Goal: Task Accomplishment & Management: Manage account settings

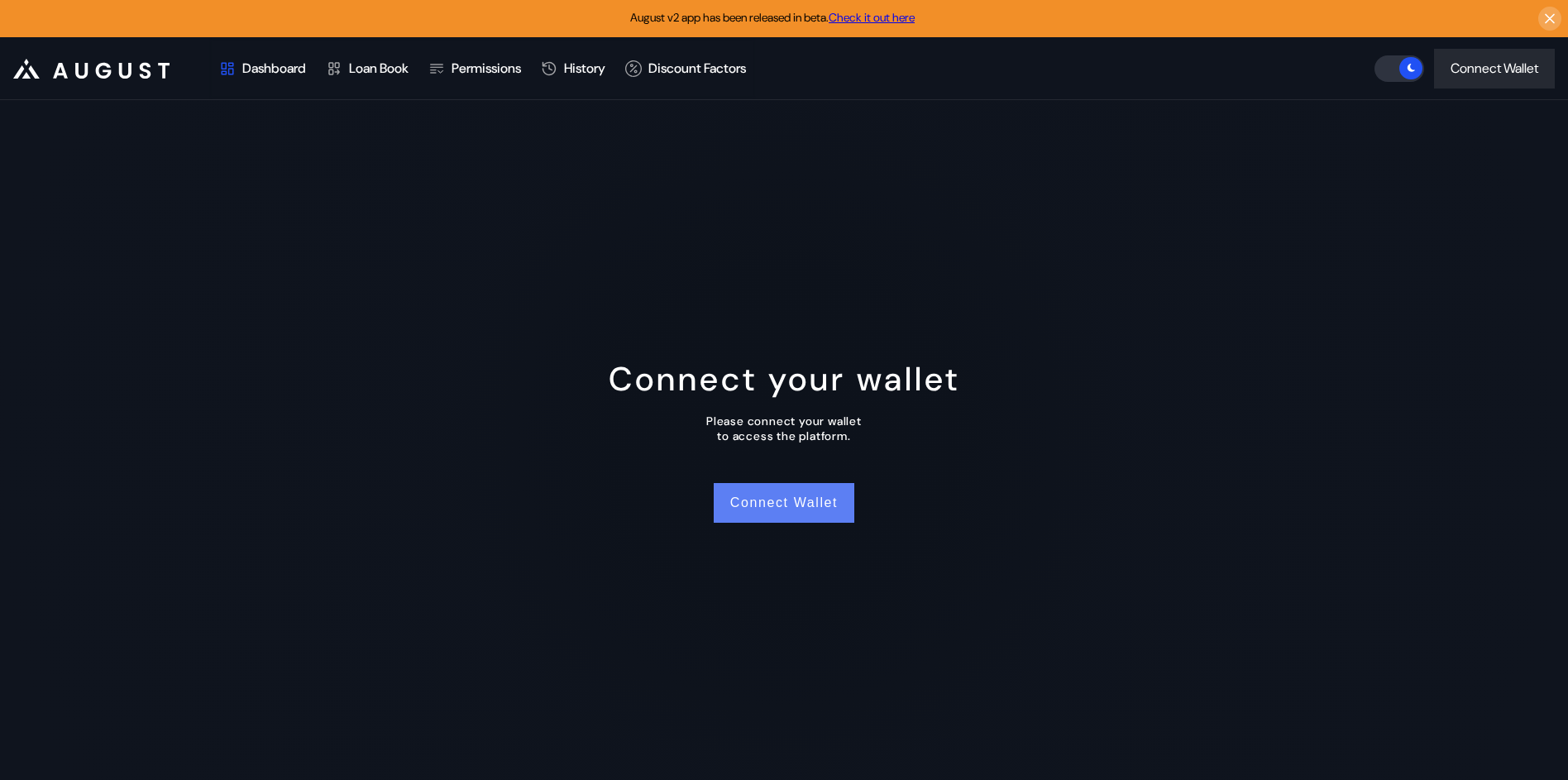
click at [793, 490] on button "Connect Wallet" at bounding box center [783, 502] width 140 height 40
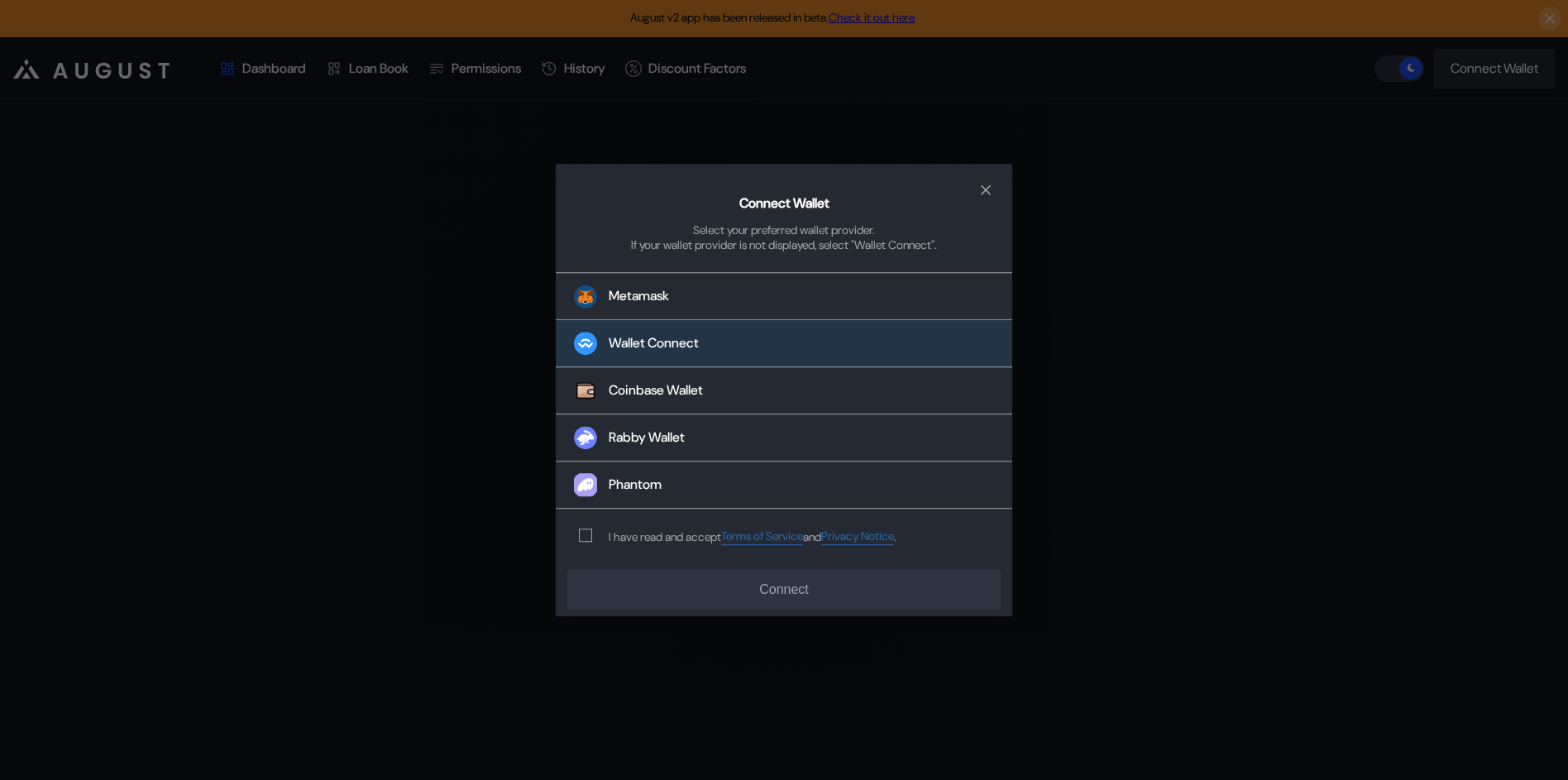
click at [617, 339] on div "Wallet Connect" at bounding box center [653, 343] width 90 height 17
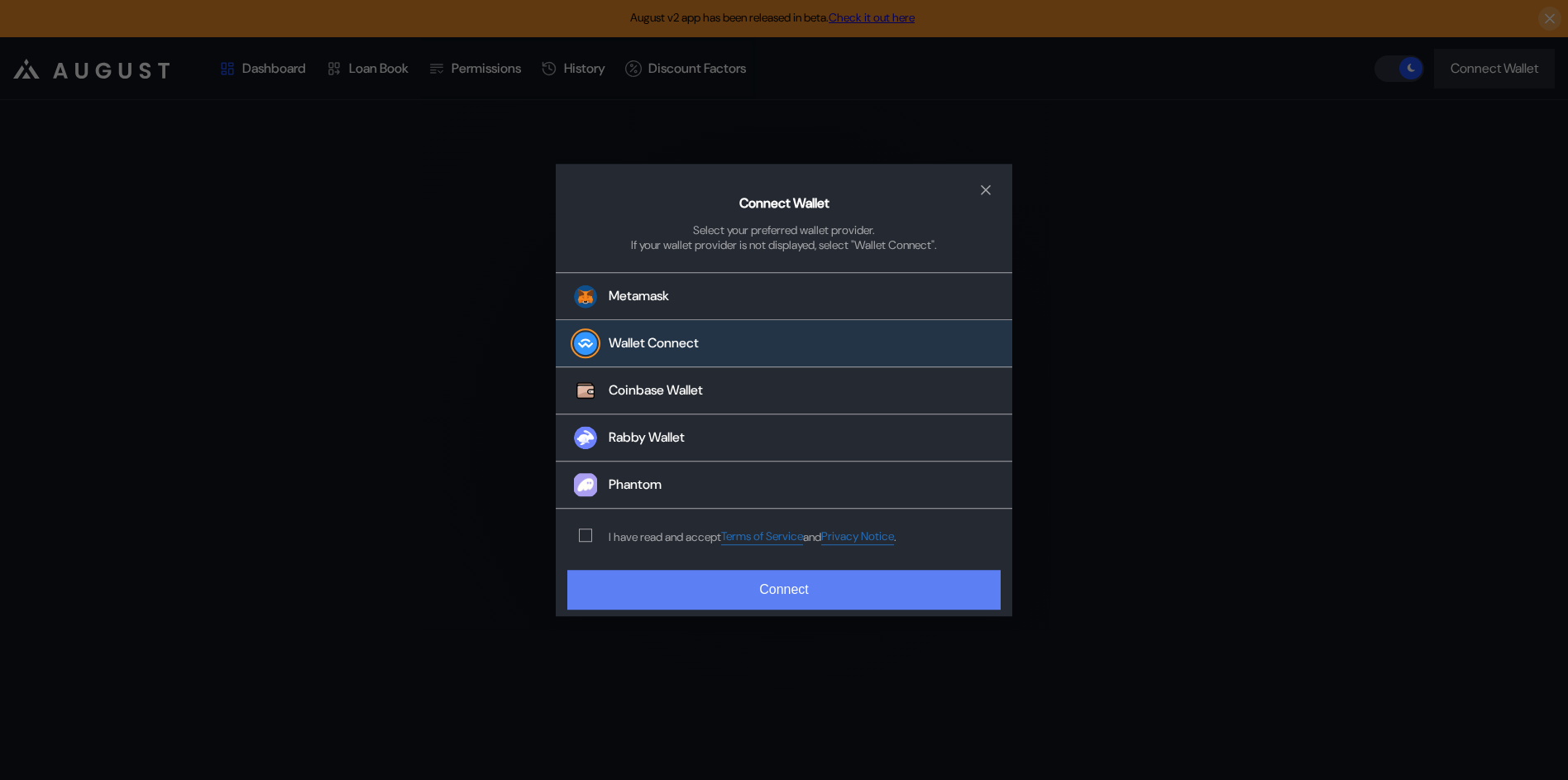
click at [822, 598] on button "Connect" at bounding box center [784, 589] width 433 height 40
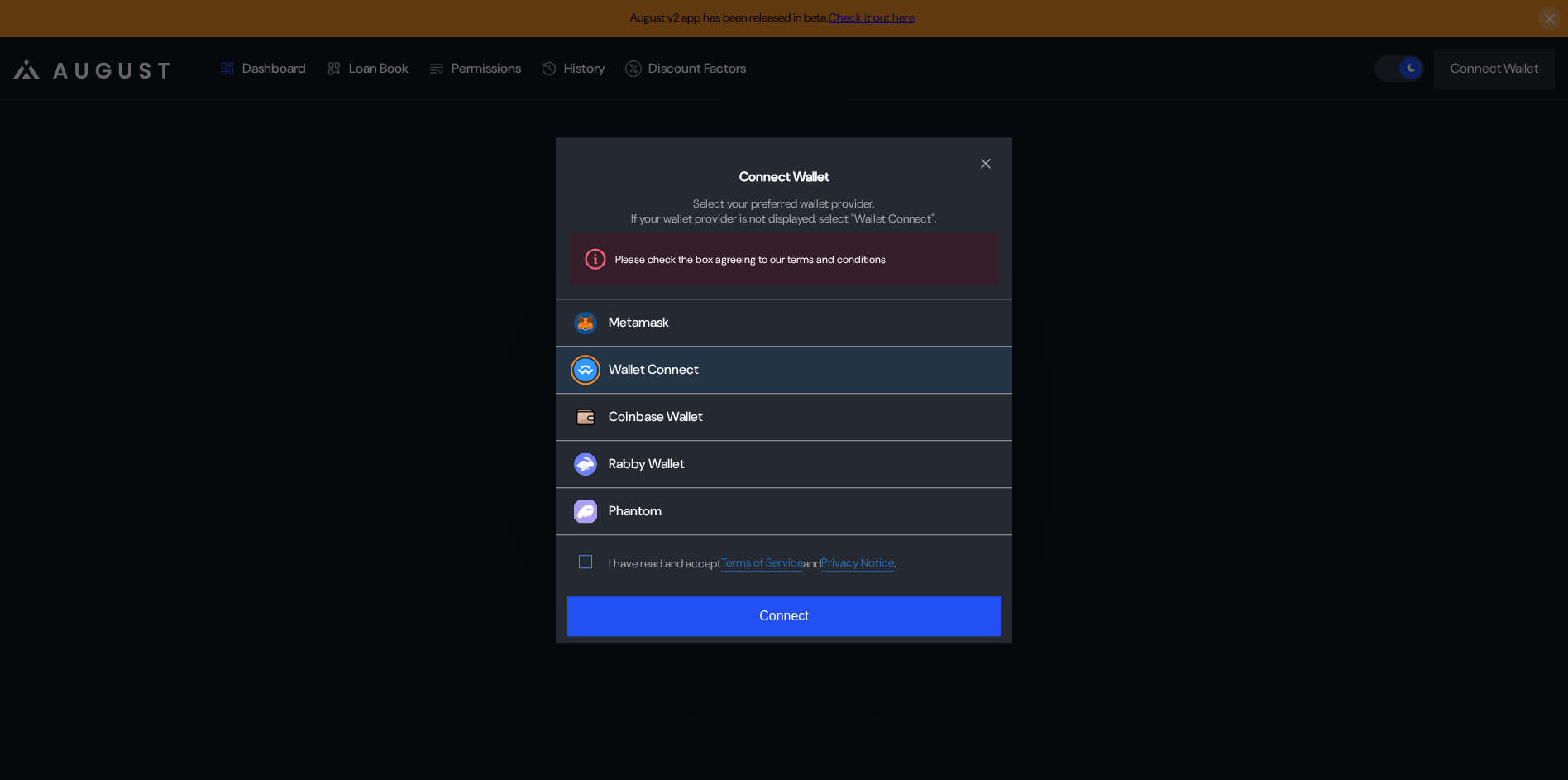
click at [586, 569] on div "I have read and accept Terms of Service and Privacy Notice ." at bounding box center [734, 563] width 357 height 54
click at [587, 565] on span "modal" at bounding box center [586, 563] width 12 height 12
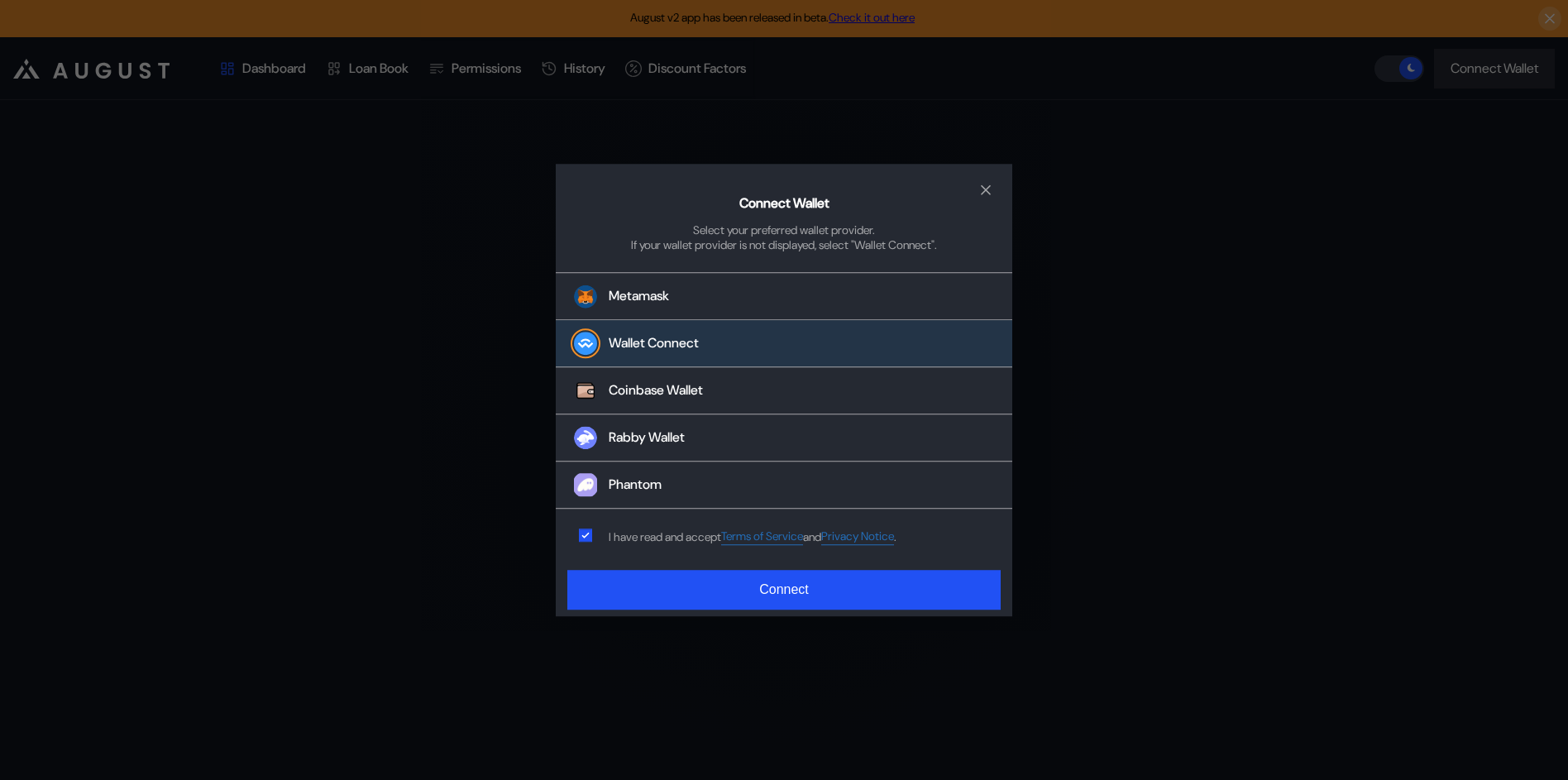
click at [749, 629] on div "Connect Wallet Select your preferred wallet provider. If your wallet provider i…" at bounding box center [784, 390] width 1568 height 780
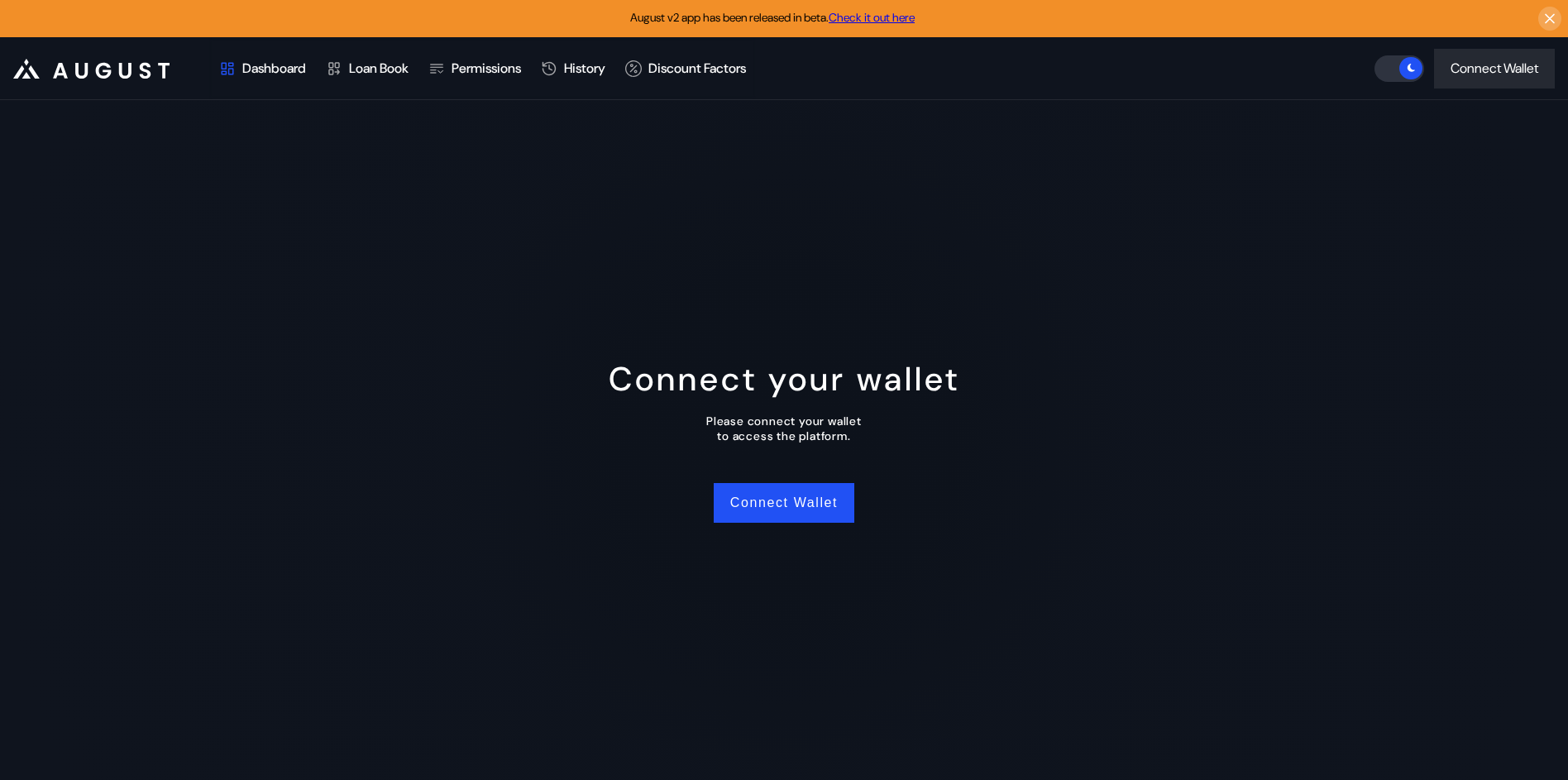
click at [758, 597] on div "Connect your wallet Please connect your wallet to access the platform. Connect …" at bounding box center [784, 439] width 1568 height 679
drag, startPoint x: 781, startPoint y: 525, endPoint x: 779, endPoint y: 514, distance: 11.2
click at [781, 523] on div "Connect your wallet Please connect your wallet to access the platform. Connect …" at bounding box center [784, 439] width 1568 height 679
click at [783, 502] on button "Connect Wallet" at bounding box center [783, 502] width 140 height 40
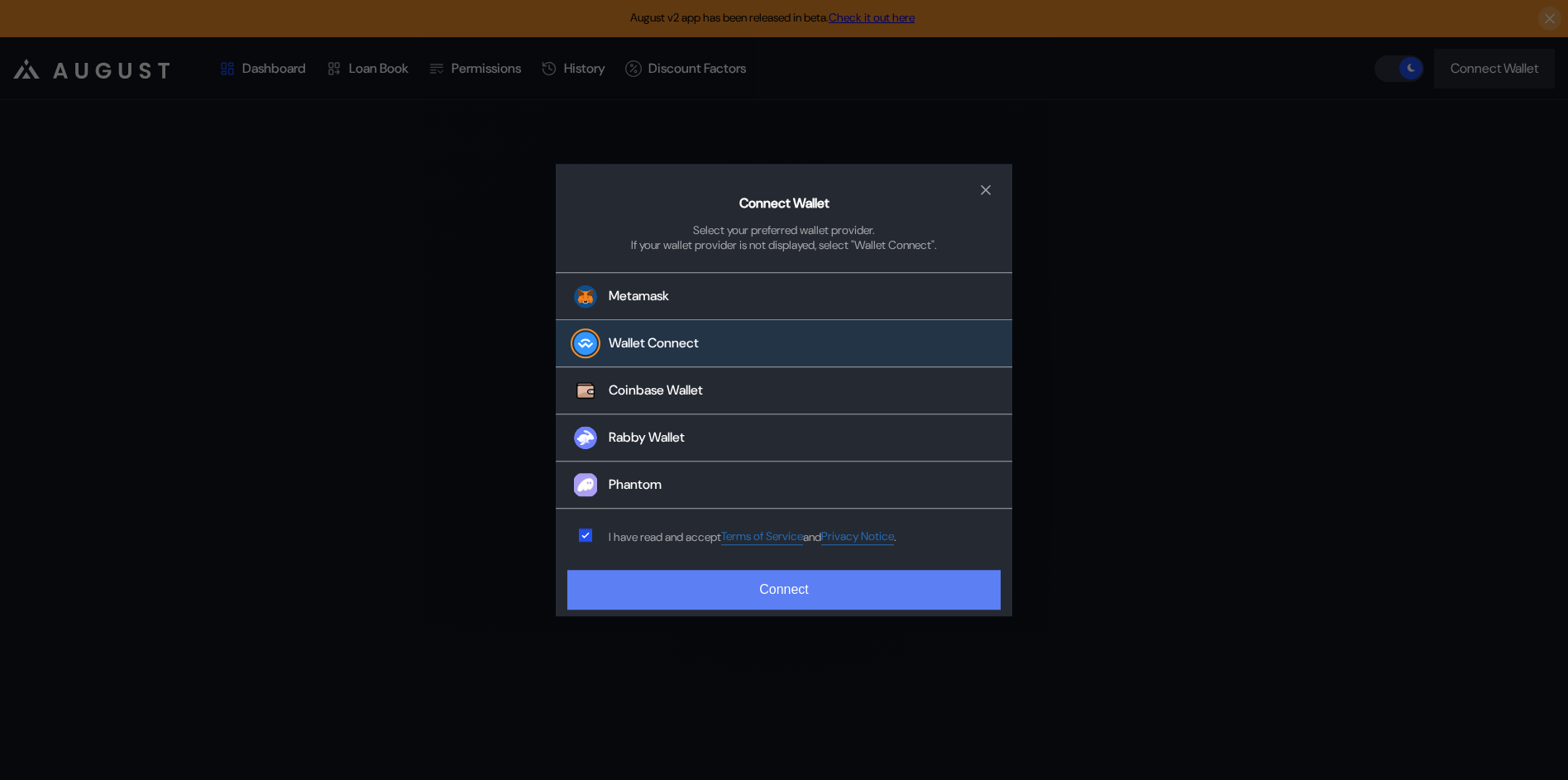
click at [741, 596] on button "Connect" at bounding box center [784, 589] width 433 height 40
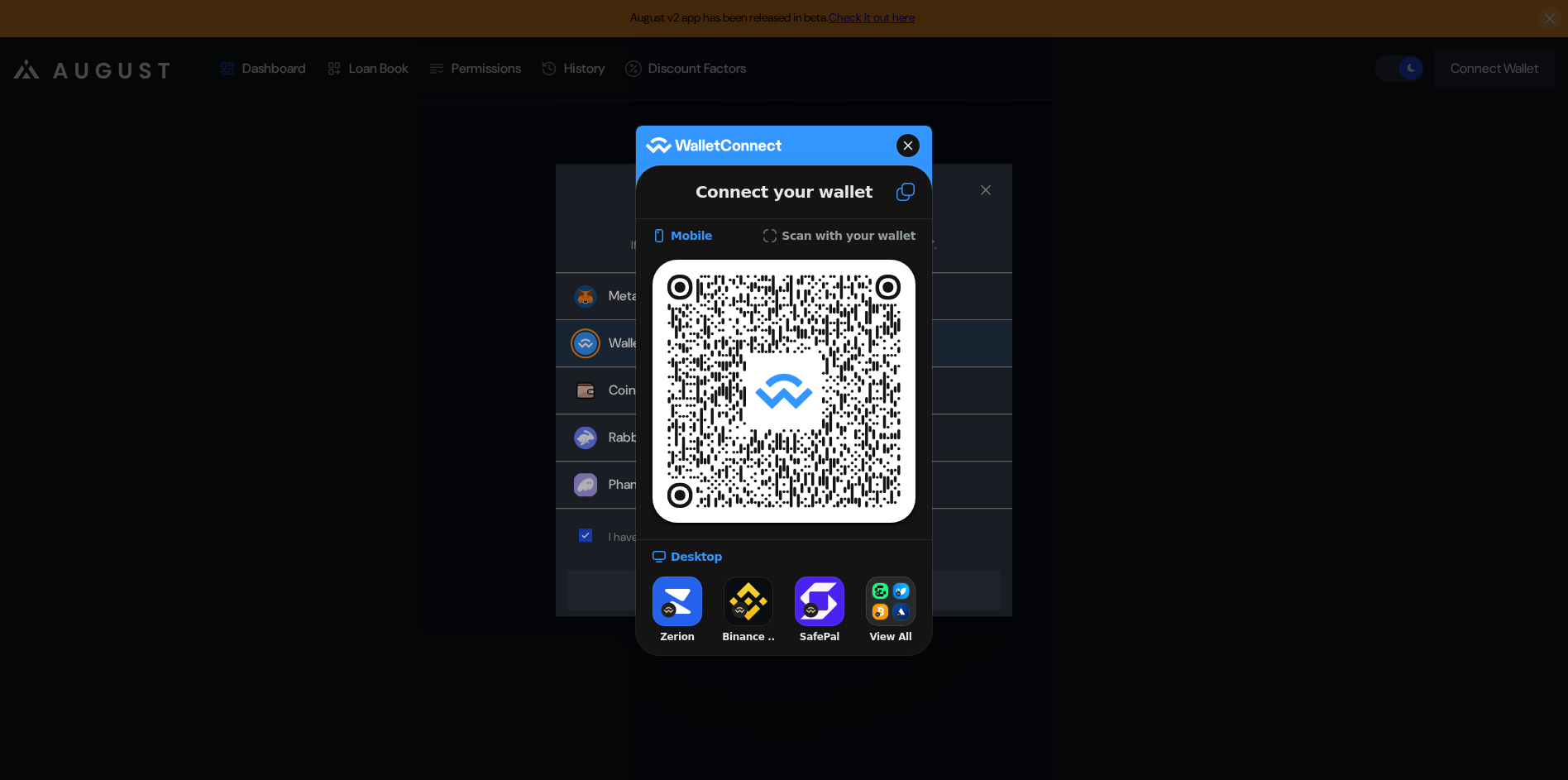
click at [914, 146] on button at bounding box center [908, 146] width 23 height 23
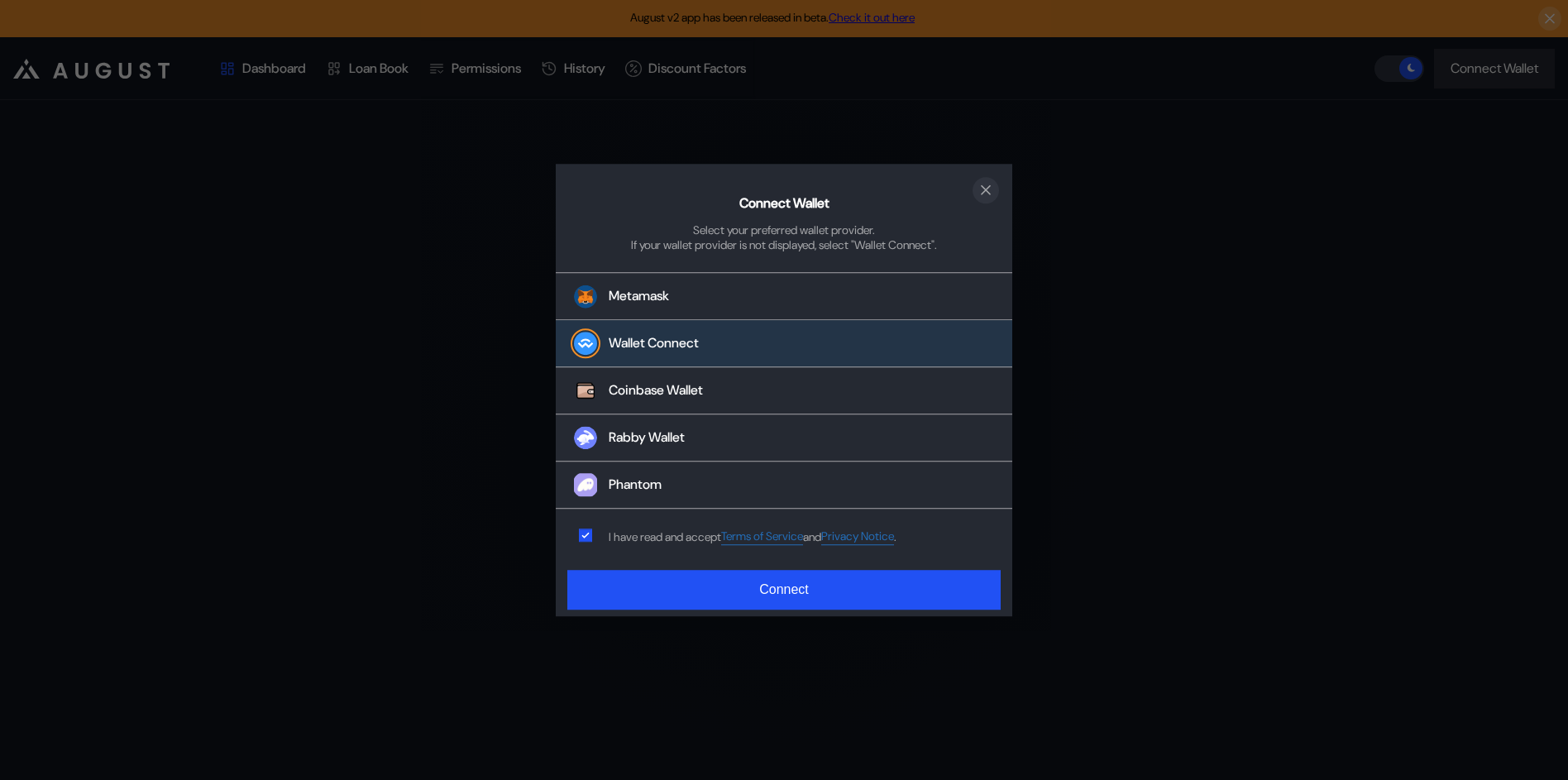
click at [981, 182] on icon "close modal" at bounding box center [985, 189] width 16 height 17
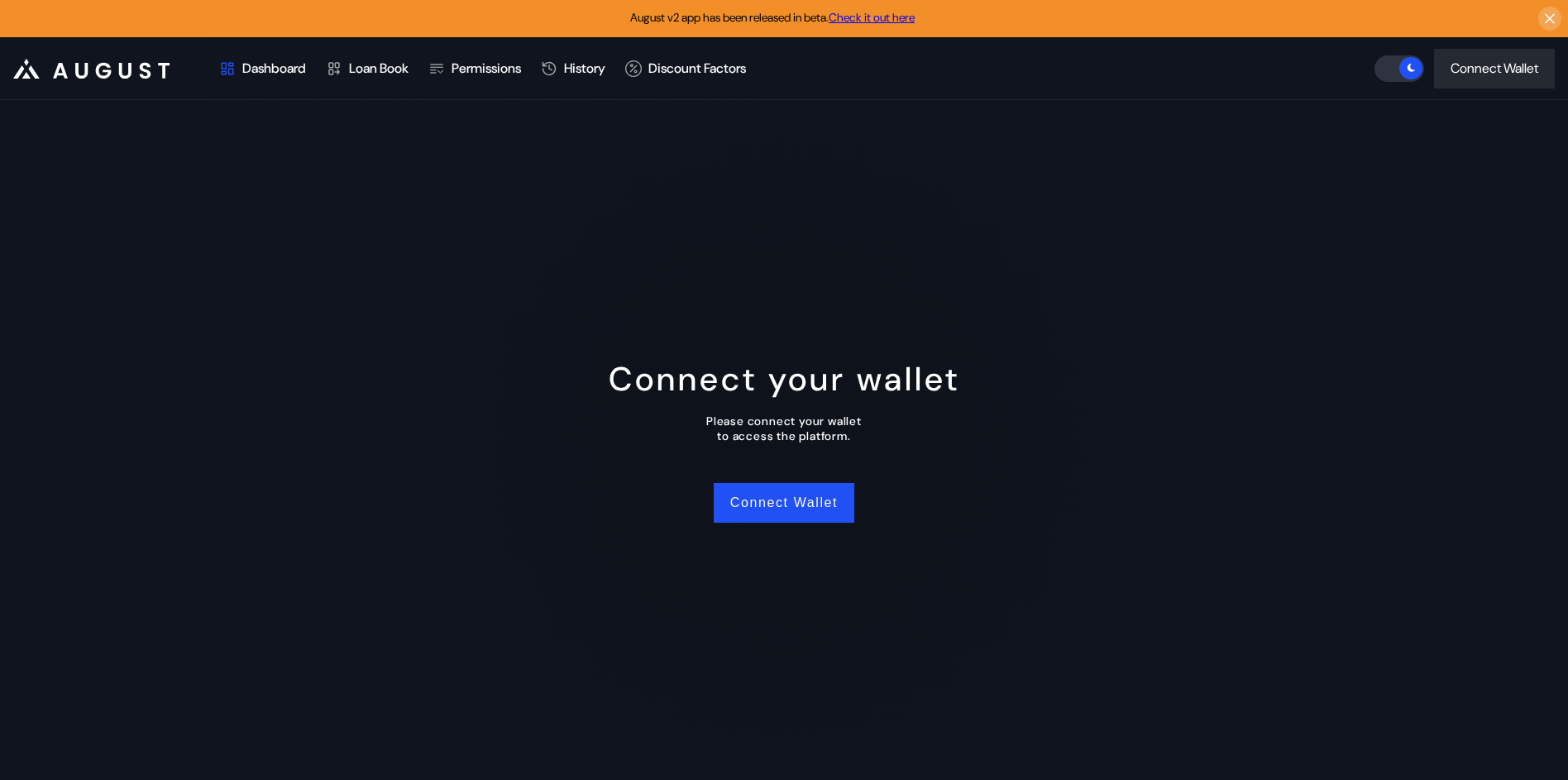
click at [383, 70] on div "Loan Book" at bounding box center [379, 69] width 60 height 17
click at [1480, 65] on div "Connect Wallet" at bounding box center [1494, 69] width 88 height 17
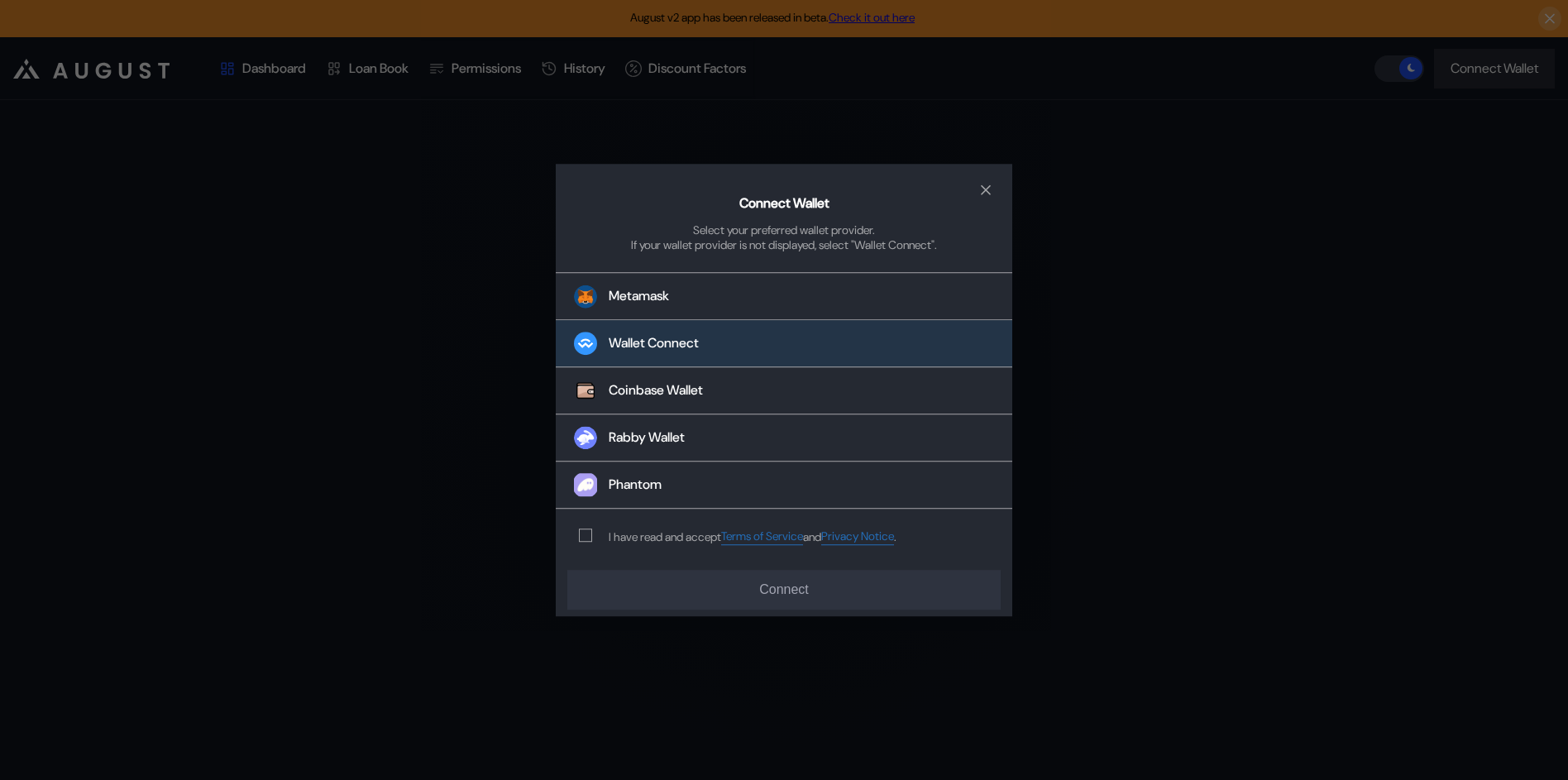
click at [643, 346] on div "Wallet Connect" at bounding box center [653, 343] width 90 height 17
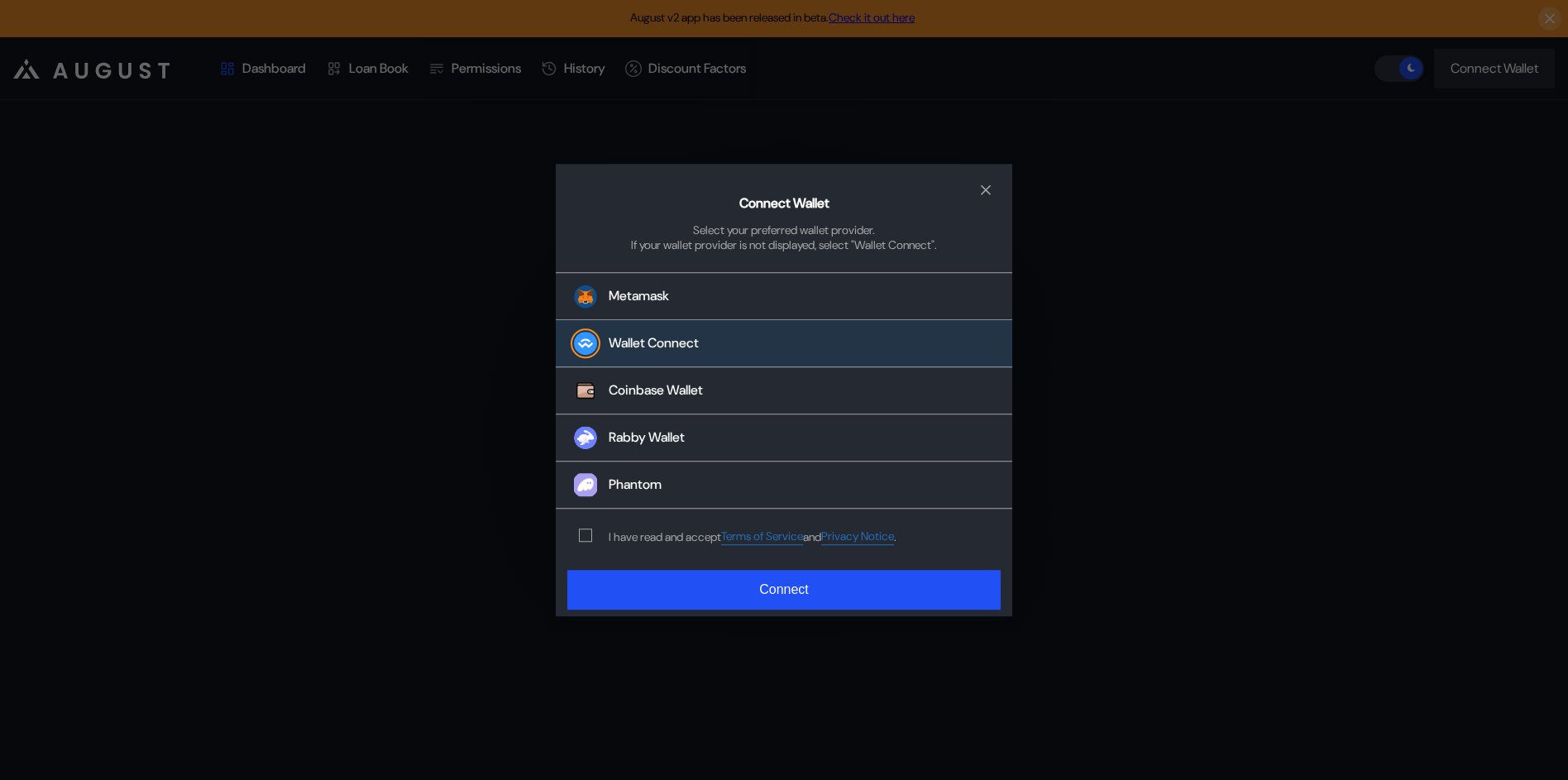
click at [1174, 223] on div "Connect Wallet Select your preferred wallet provider. If your wallet provider i…" at bounding box center [784, 390] width 1568 height 780
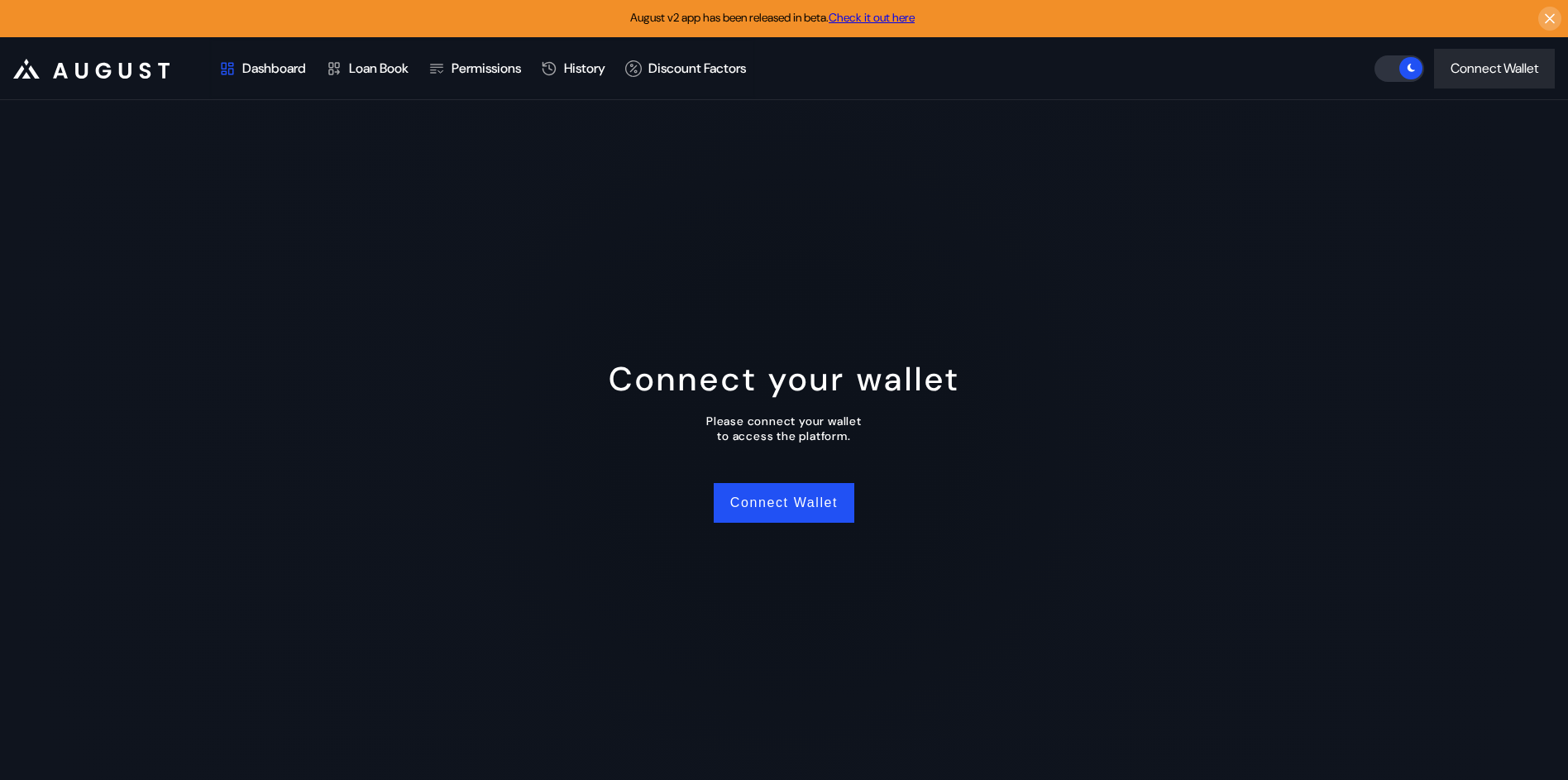
click at [468, 79] on div "Permissions" at bounding box center [475, 68] width 112 height 61
click at [467, 72] on div "Permissions" at bounding box center [486, 69] width 70 height 17
drag, startPoint x: 773, startPoint y: 300, endPoint x: 410, endPoint y: 180, distance: 382.3
click at [752, 300] on div "Connect your wallet Please connect your wallet to access the platform. Connect …" at bounding box center [784, 439] width 1568 height 679
click at [389, 83] on div "Loan Book" at bounding box center [367, 68] width 102 height 61
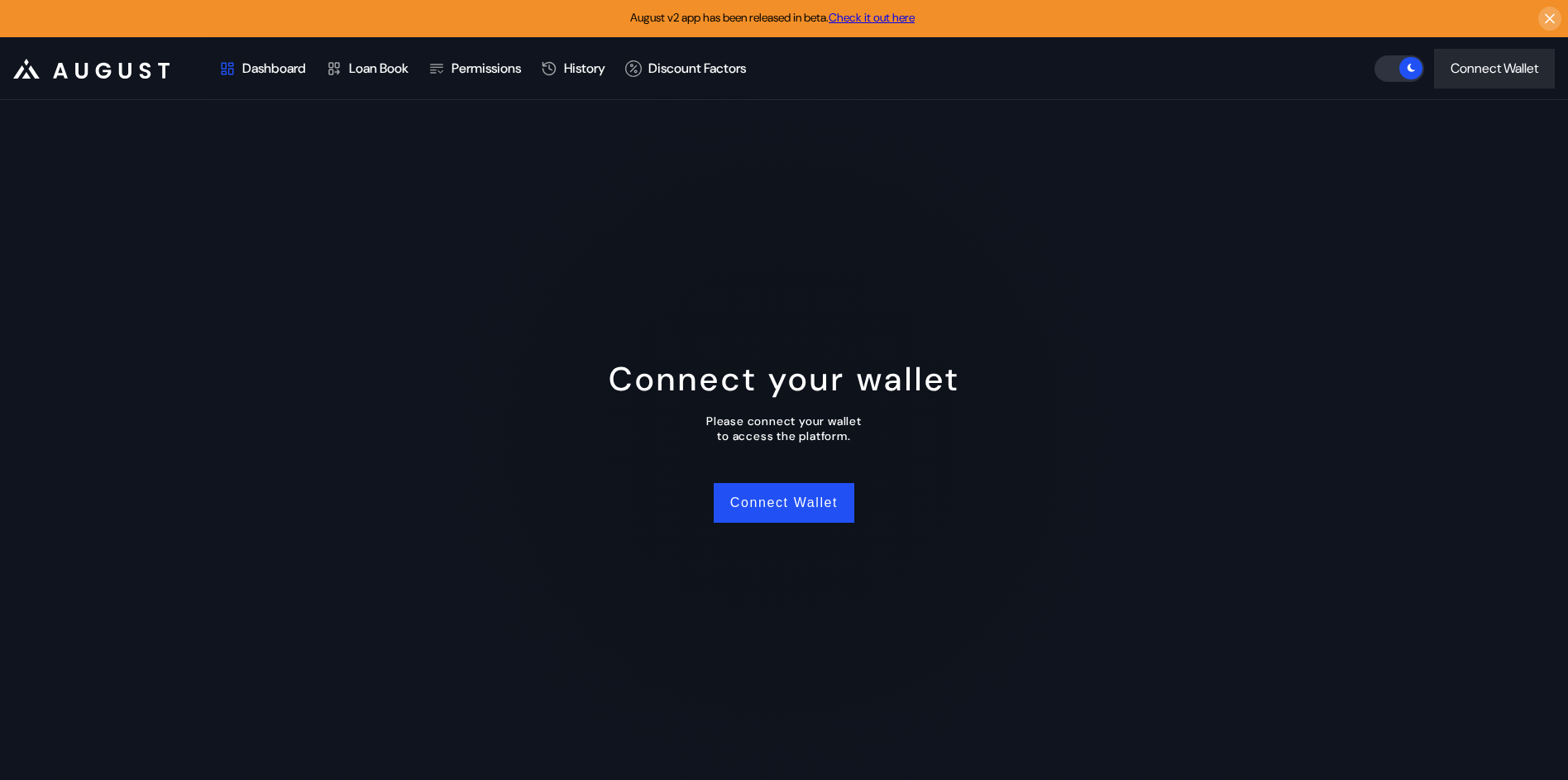
click at [392, 74] on div "Loan Book" at bounding box center [379, 69] width 60 height 17
click at [769, 506] on button "Connect Wallet" at bounding box center [783, 502] width 140 height 40
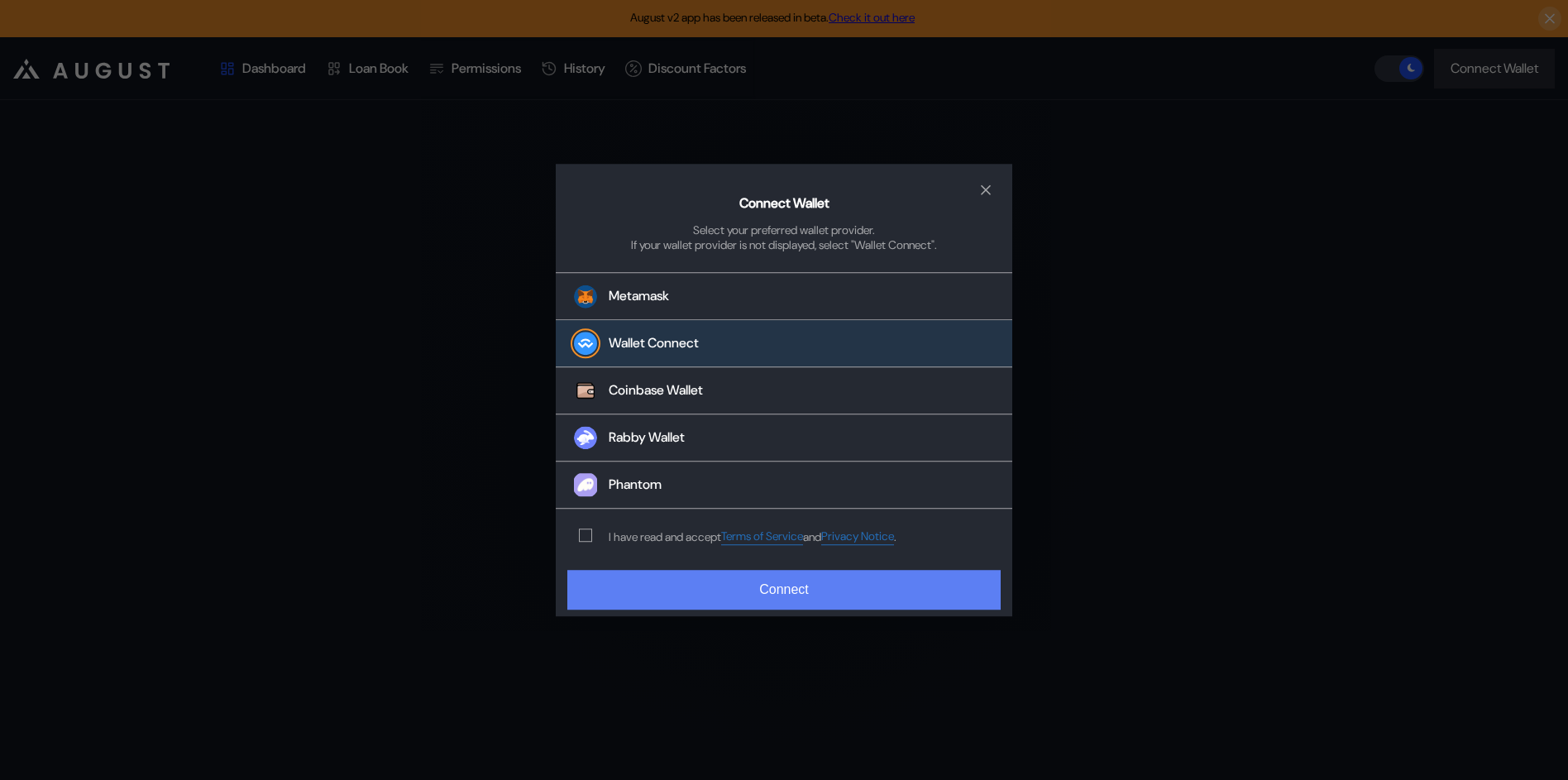
click at [805, 593] on button "Connect" at bounding box center [784, 589] width 433 height 40
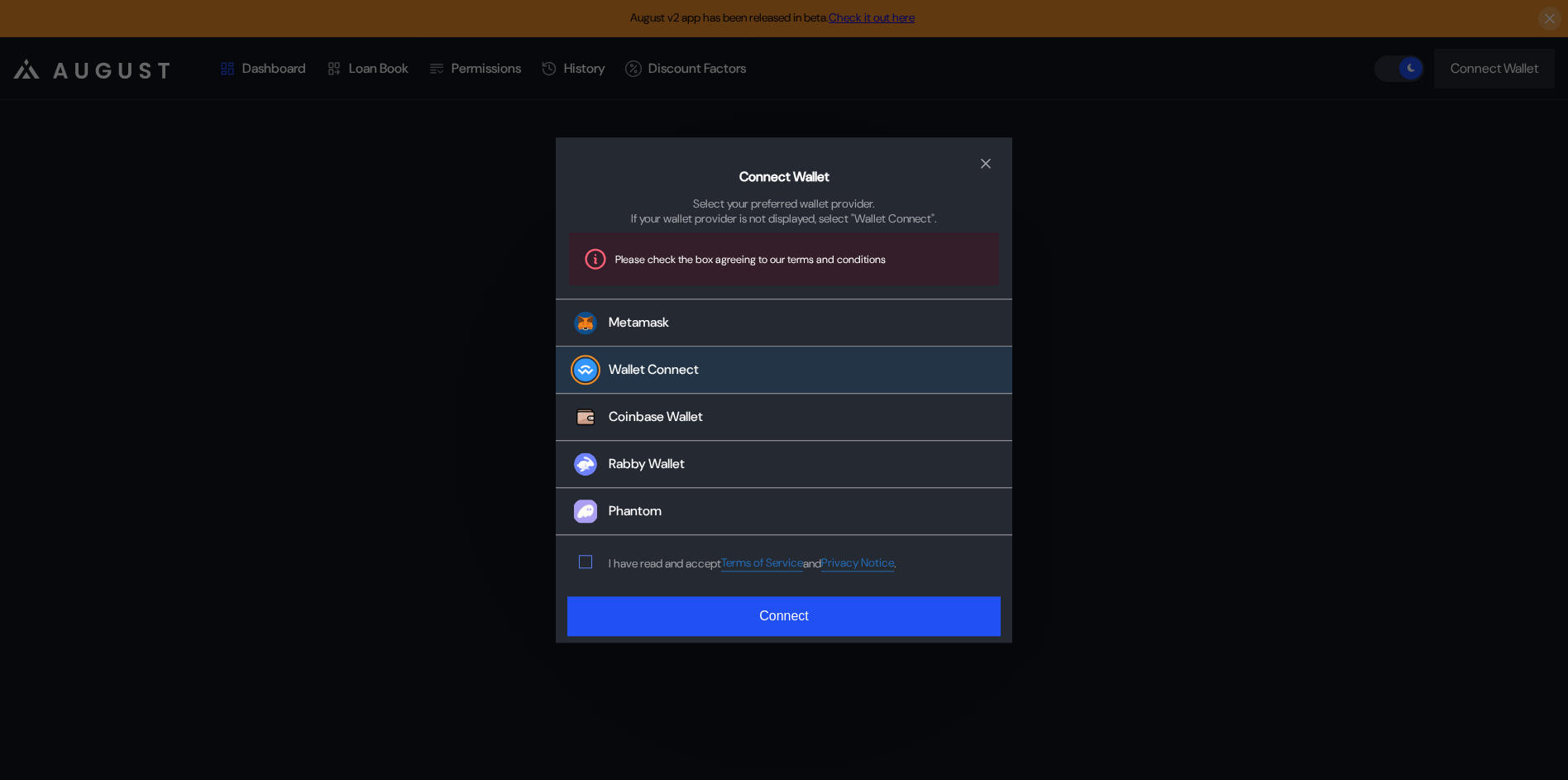
drag, startPoint x: 568, startPoint y: 560, endPoint x: 582, endPoint y: 563, distance: 14.3
click at [582, 563] on div "I have read and accept Terms of Service and Privacy Notice ." at bounding box center [734, 563] width 357 height 54
drag, startPoint x: 582, startPoint y: 563, endPoint x: 619, endPoint y: 578, distance: 39.9
click at [583, 563] on span "modal" at bounding box center [586, 563] width 12 height 12
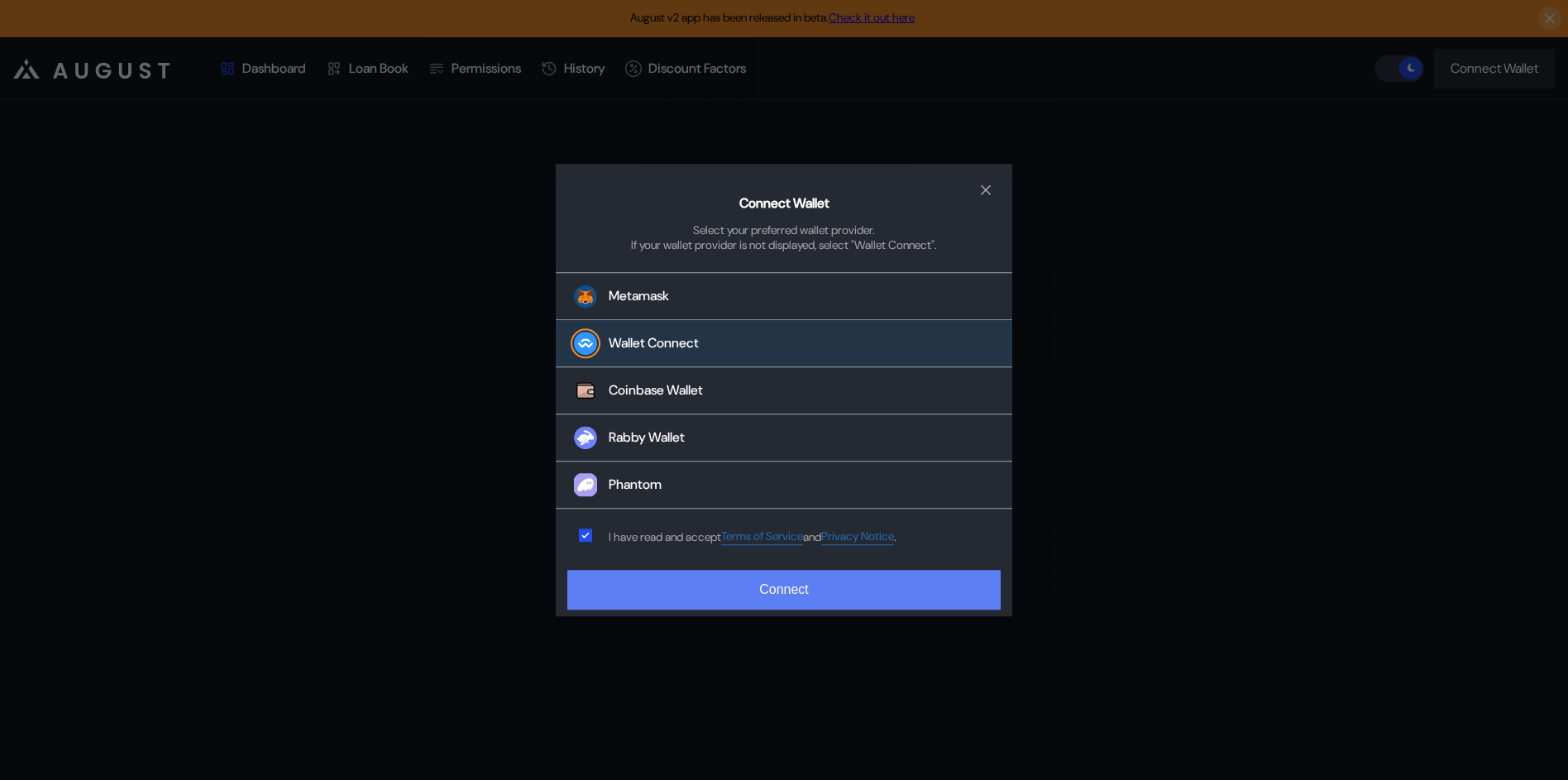
click at [655, 592] on button "Connect" at bounding box center [784, 589] width 433 height 40
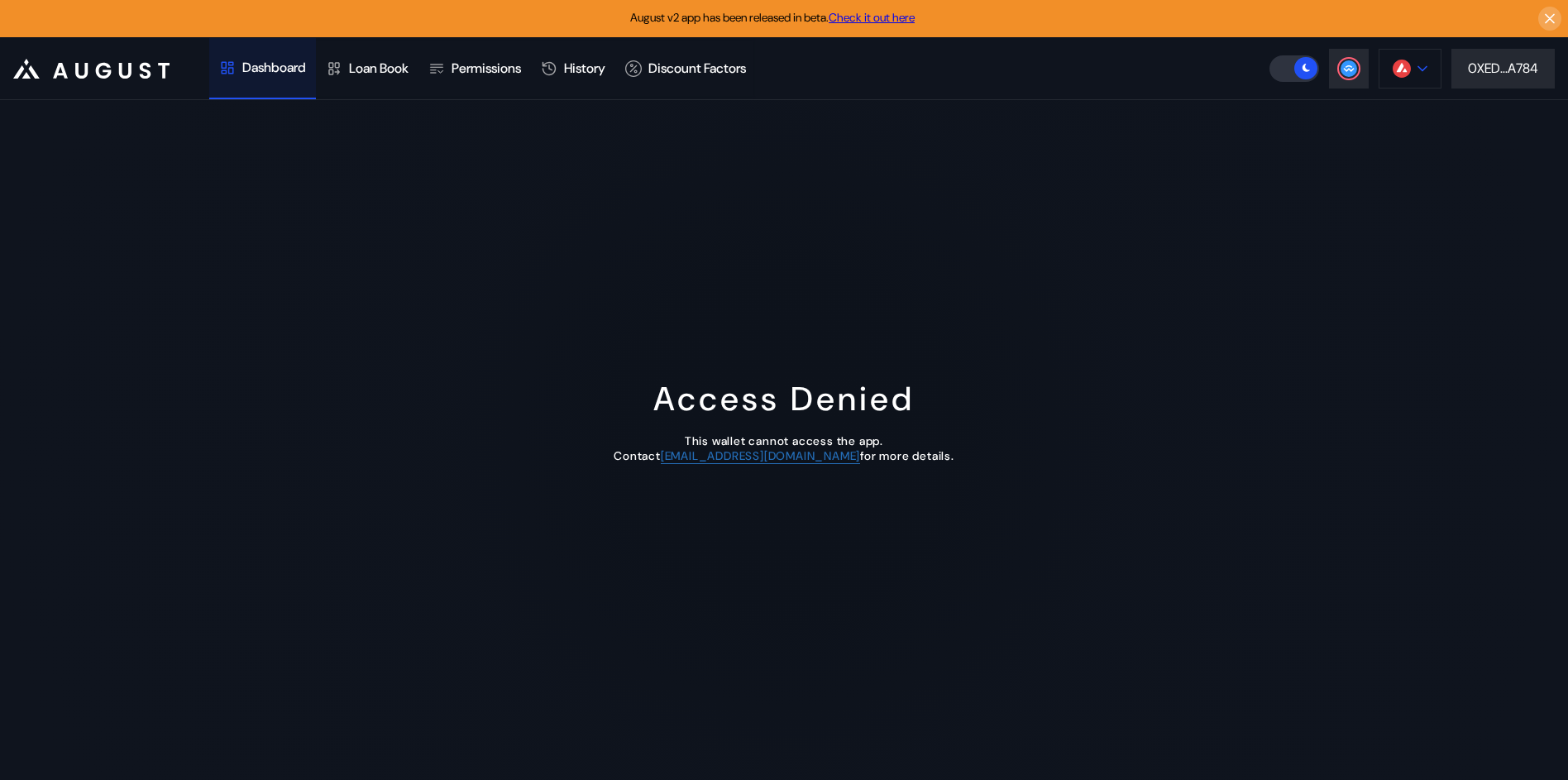
click at [1408, 72] on img at bounding box center [1401, 69] width 18 height 18
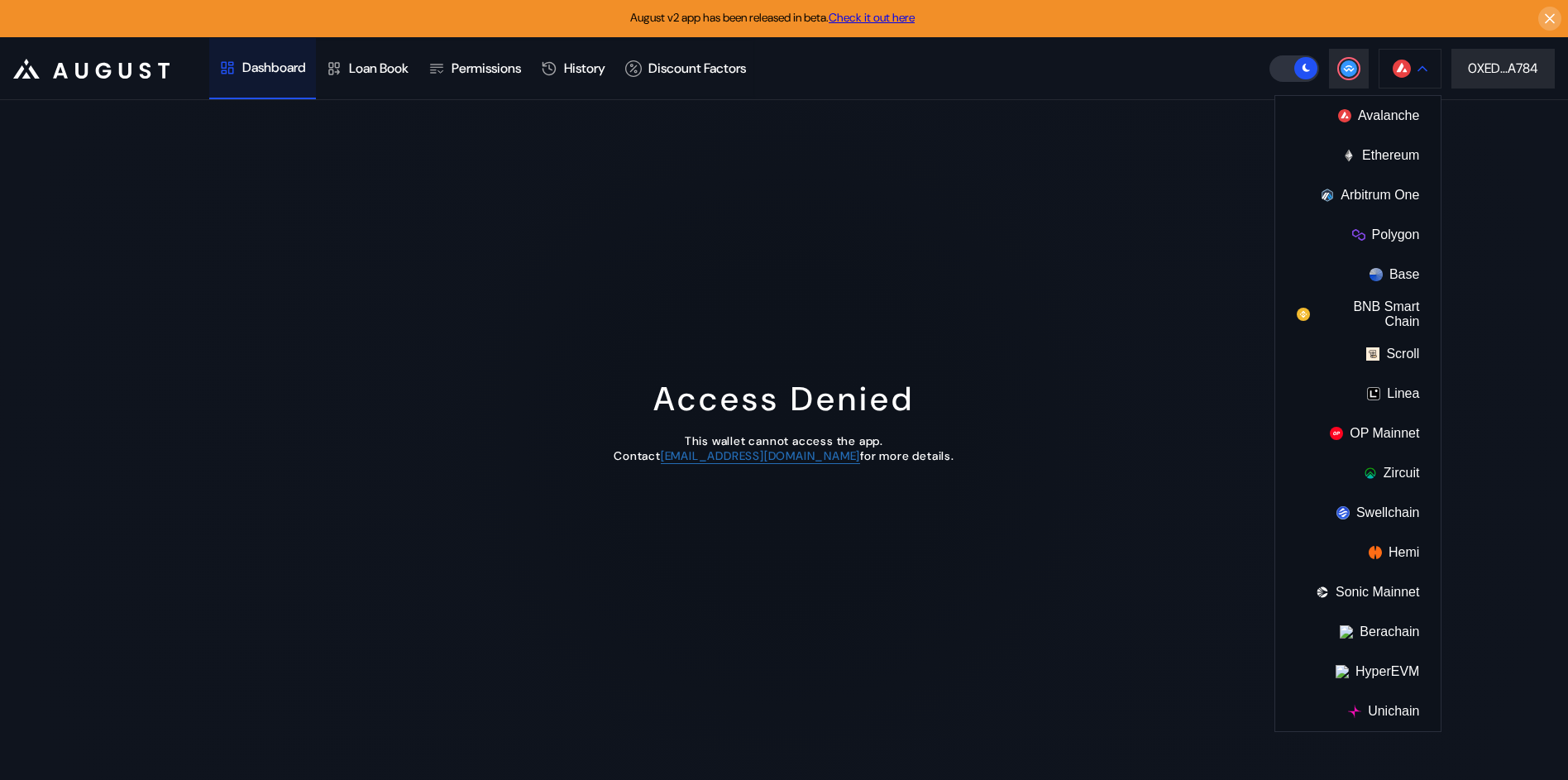
click at [1408, 72] on img at bounding box center [1401, 69] width 18 height 18
